Goal: Register for event/course

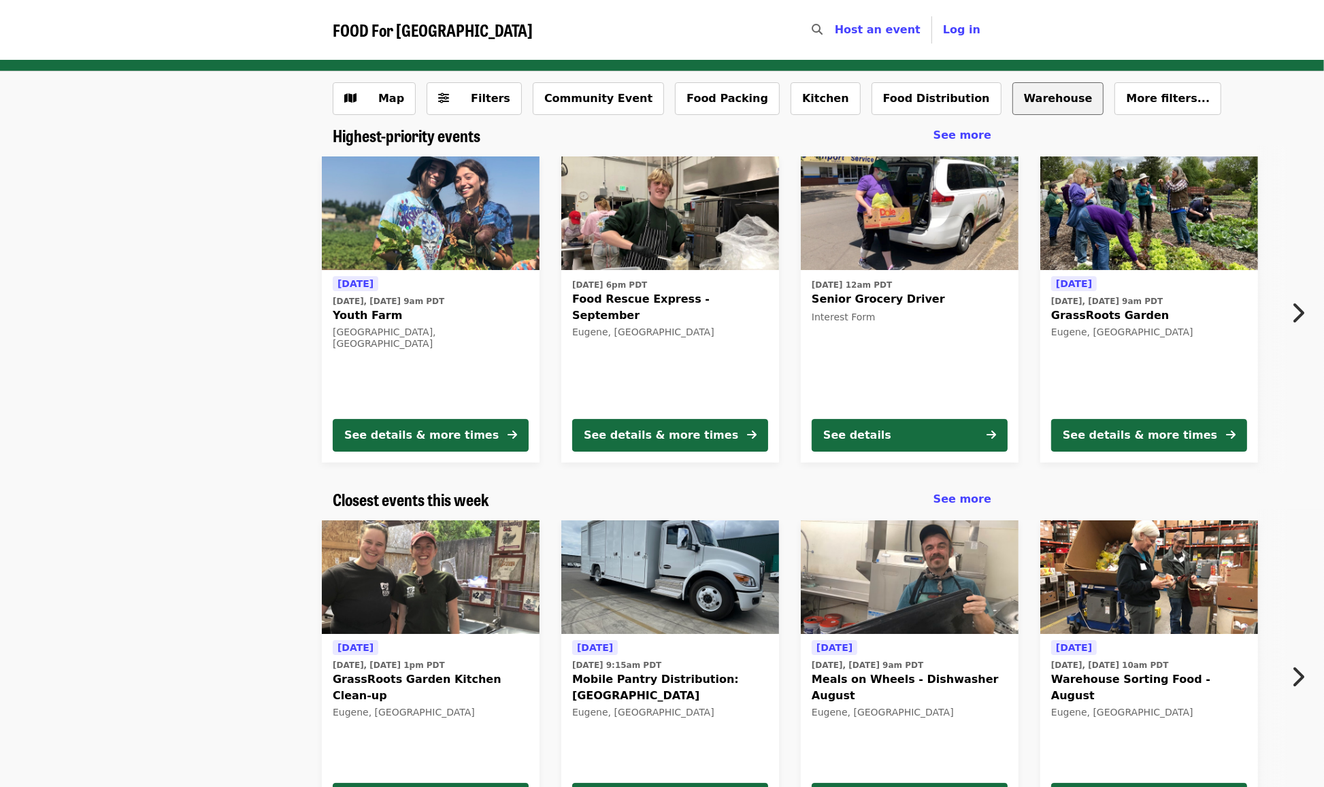
click at [1012, 97] on button "Warehouse" at bounding box center [1058, 98] width 92 height 33
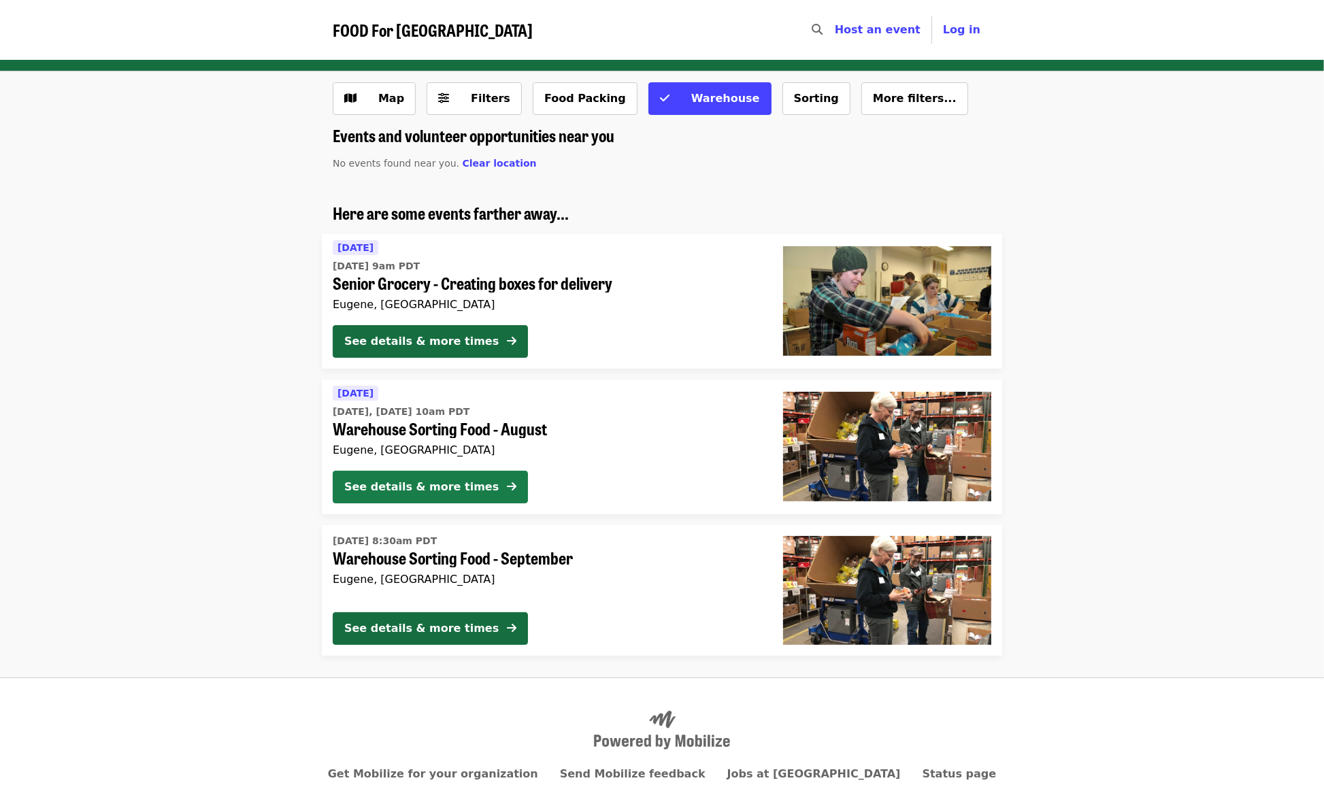
click at [409, 484] on div "See details & more times" at bounding box center [421, 487] width 154 height 16
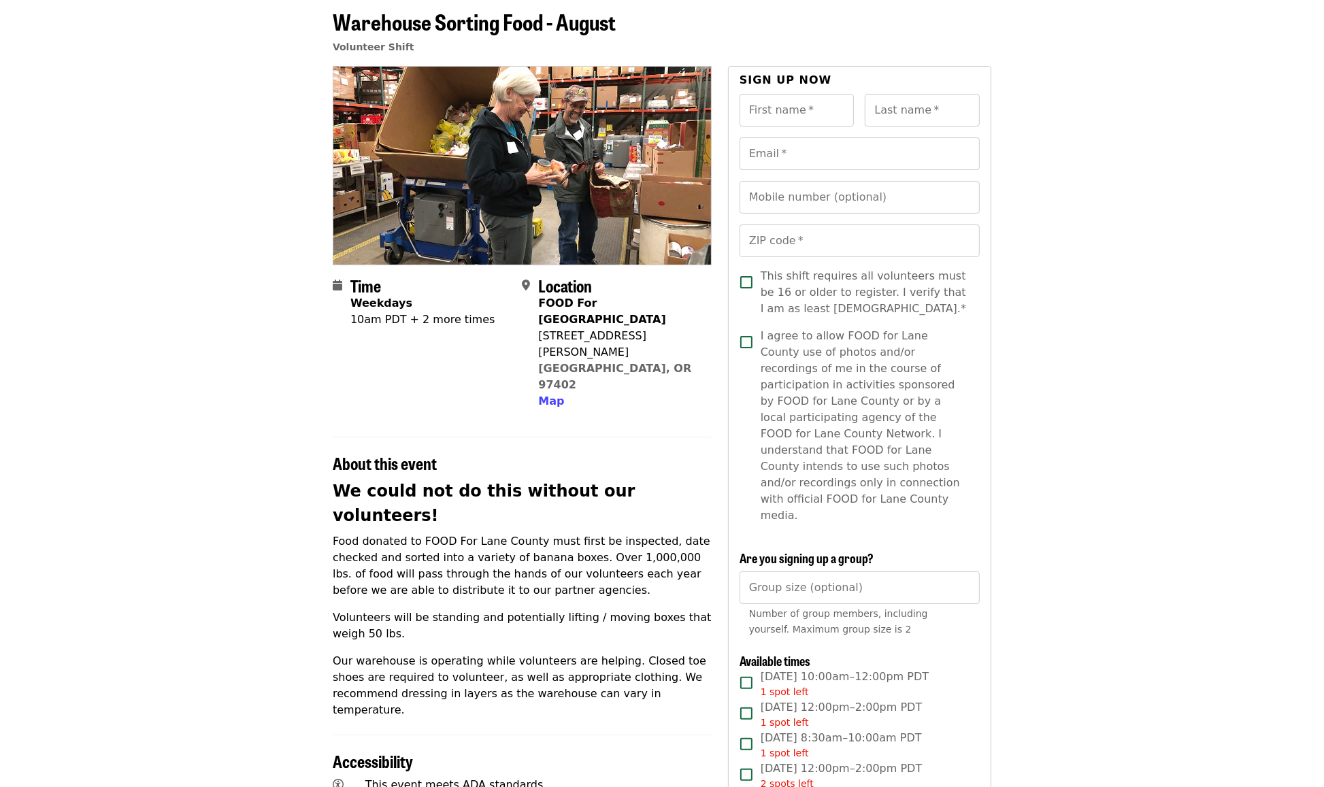
scroll to position [170, 0]
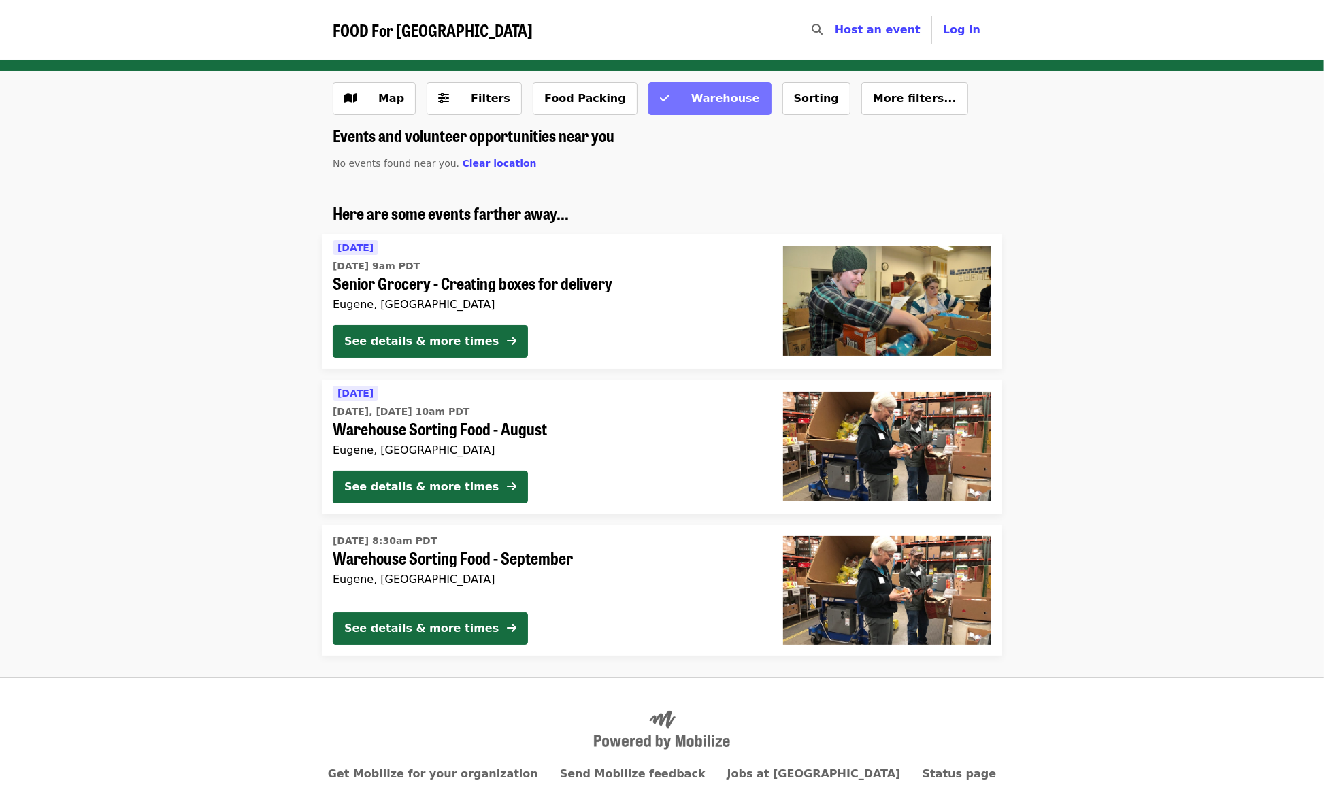
click at [691, 104] on span "Warehouse" at bounding box center [725, 98] width 69 height 13
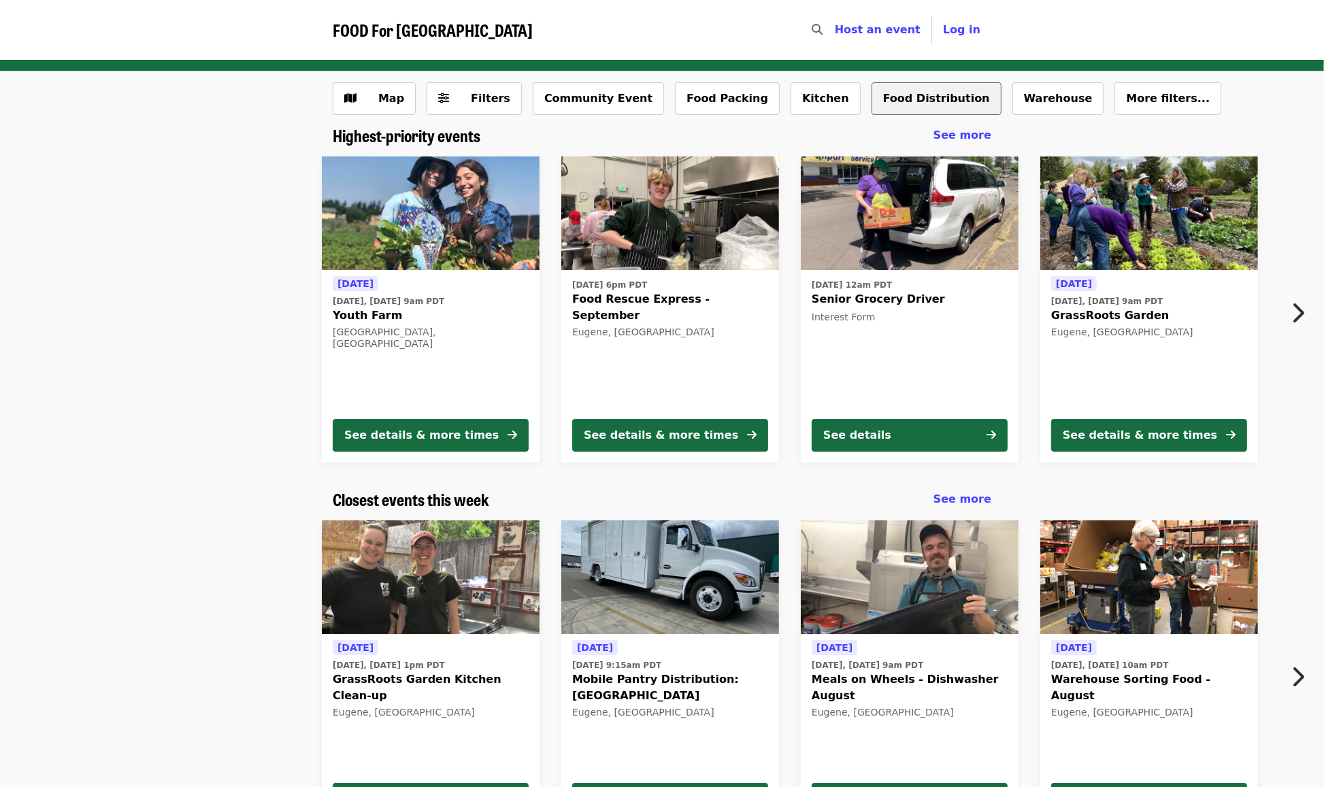
click at [872, 104] on button "Food Distribution" at bounding box center [937, 98] width 130 height 33
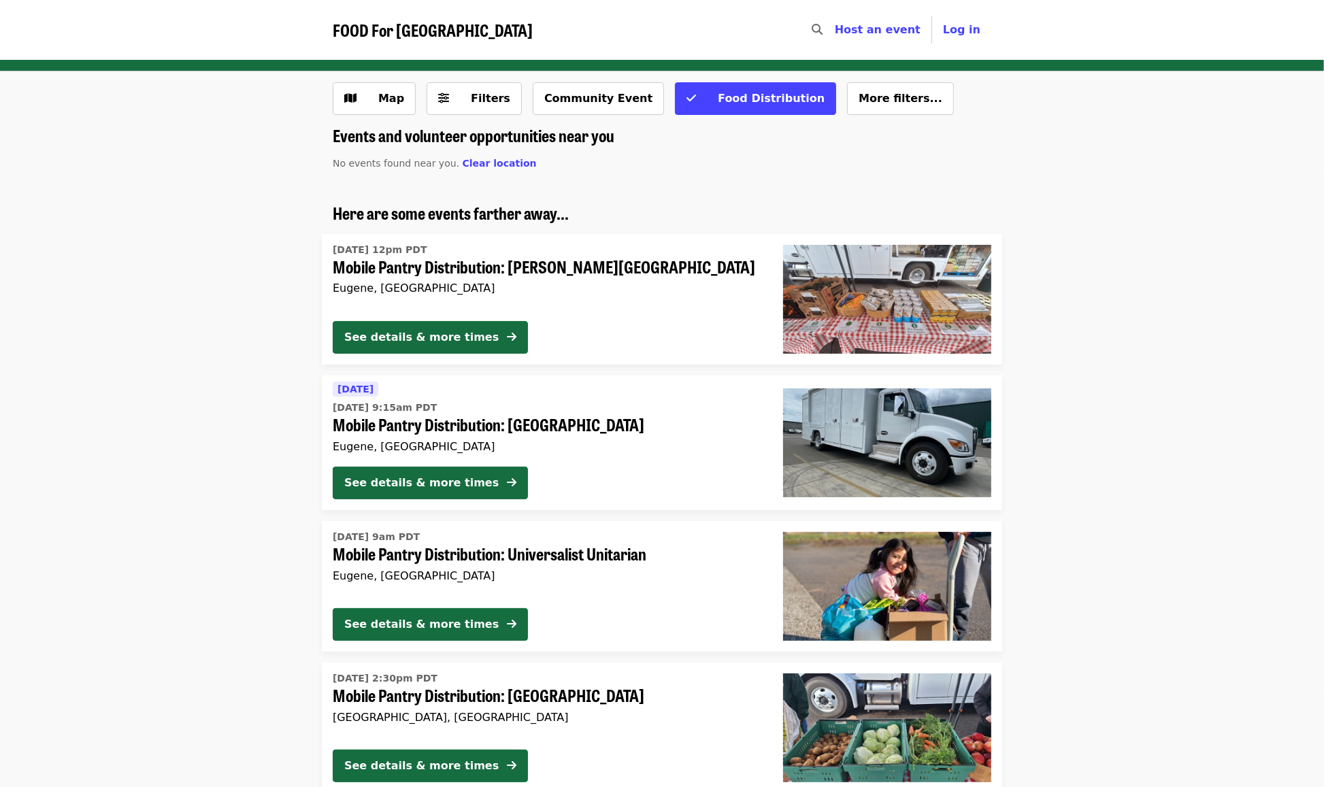
scroll to position [85, 0]
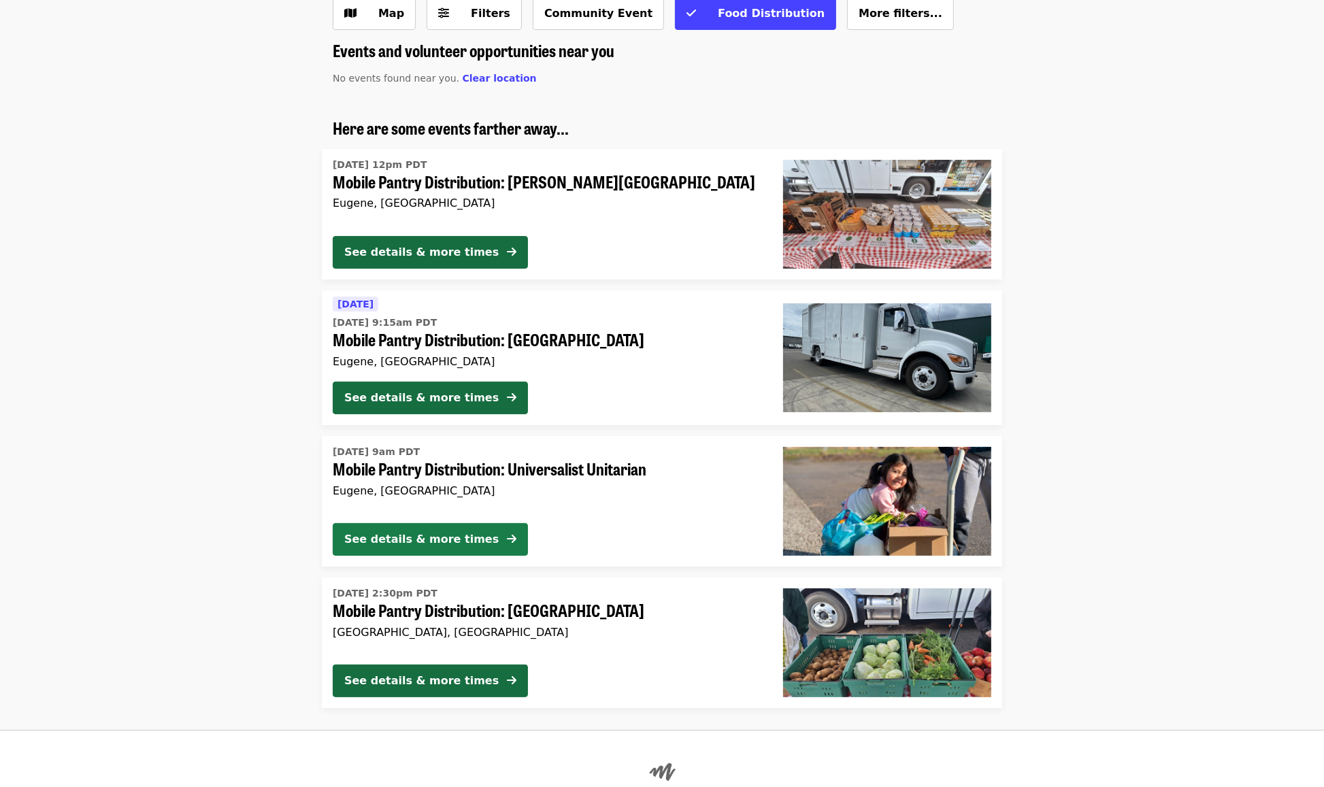
click at [446, 534] on div "See details & more times" at bounding box center [421, 539] width 154 height 16
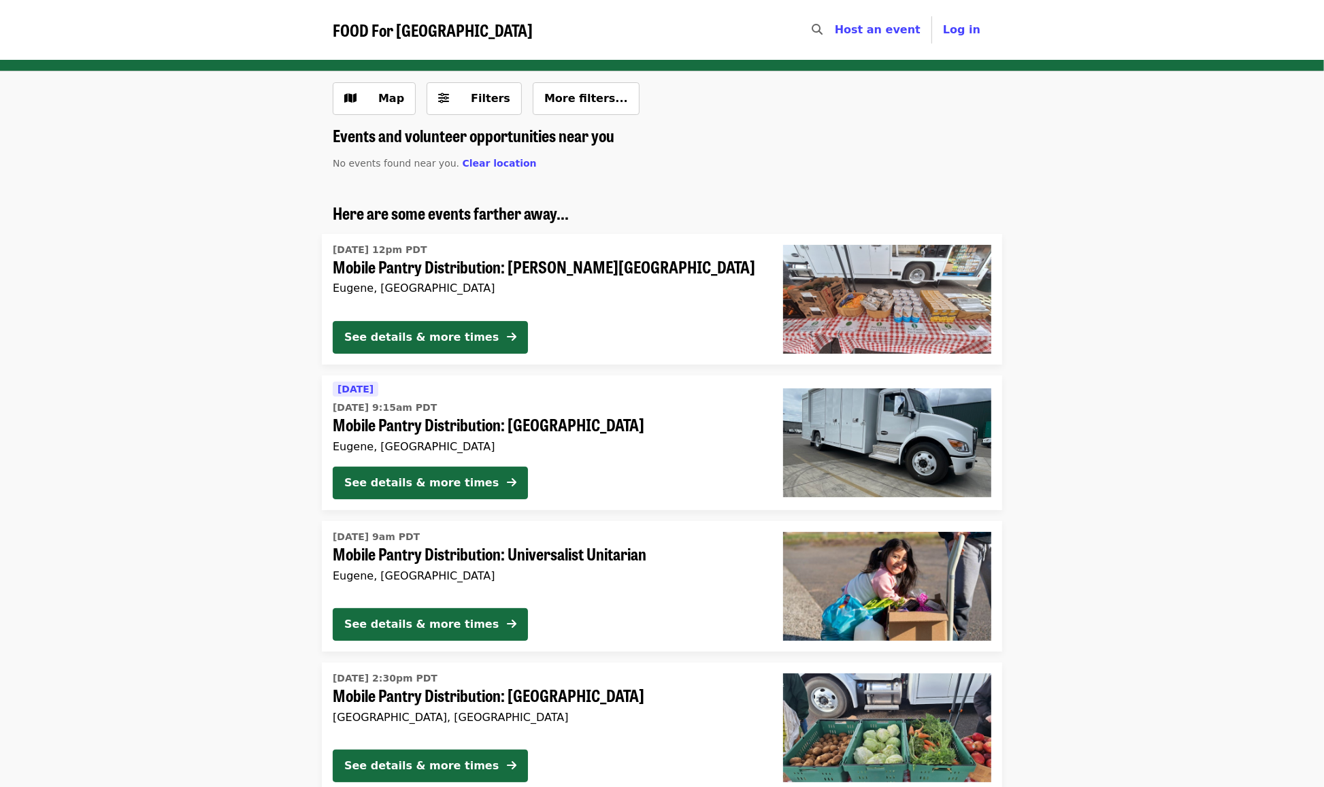
scroll to position [85, 0]
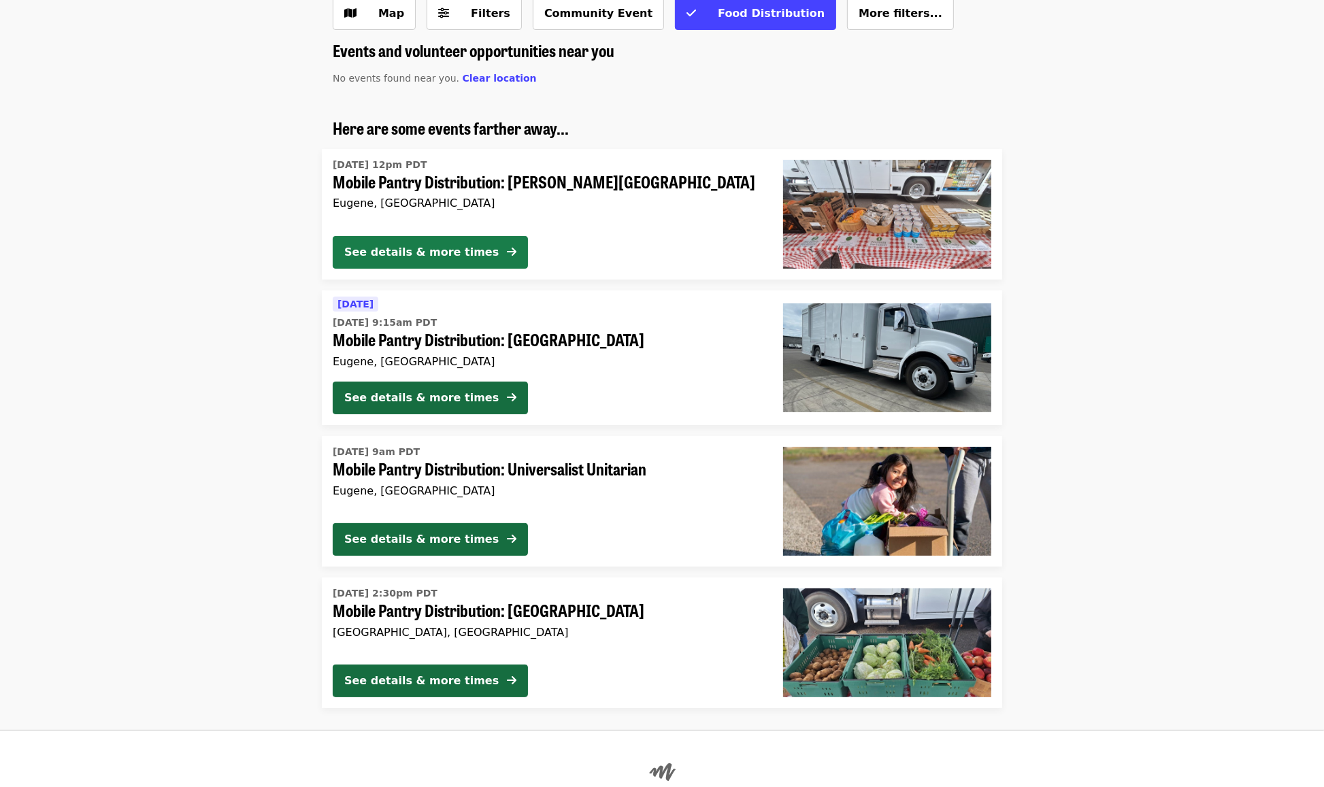
click at [447, 248] on div "See details & more times" at bounding box center [421, 252] width 154 height 16
